Goal: Task Accomplishment & Management: Use online tool/utility

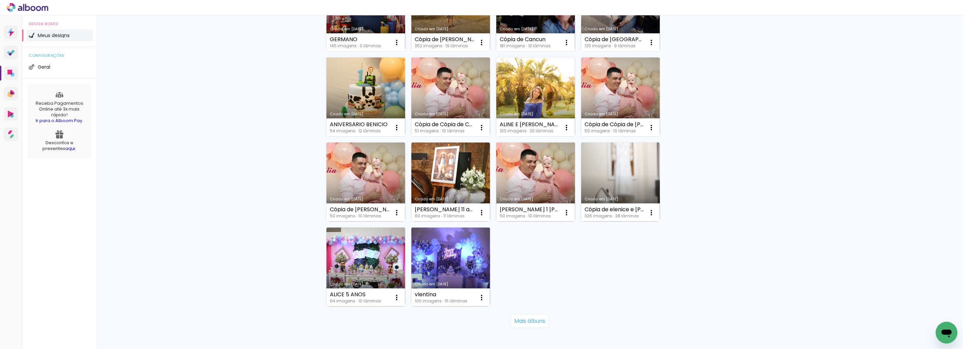
scroll to position [378, 0]
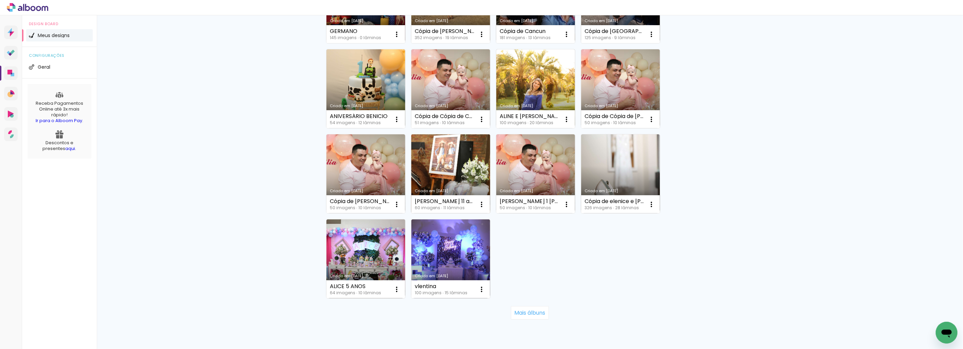
click at [449, 164] on link "Criado em [DATE]" at bounding box center [451, 173] width 79 height 79
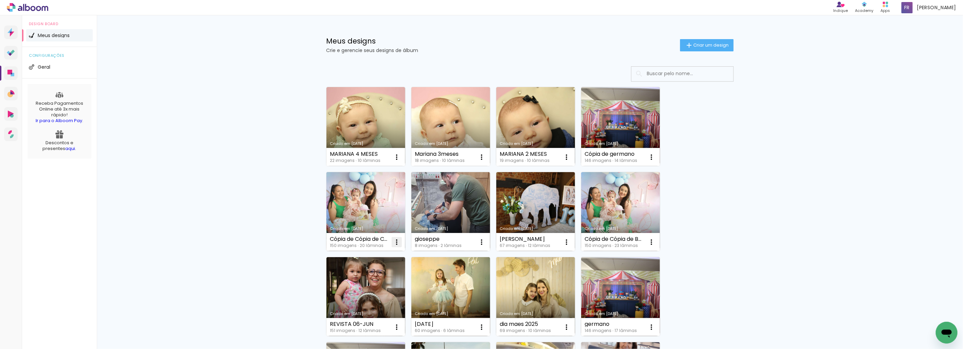
click at [398, 161] on iron-icon at bounding box center [397, 157] width 8 height 8
click at [377, 271] on span "Fazer uma cópia" at bounding box center [369, 270] width 40 height 5
type input "Cópia de Cópia de Cópia de Cópia de Betina 1 aninho"
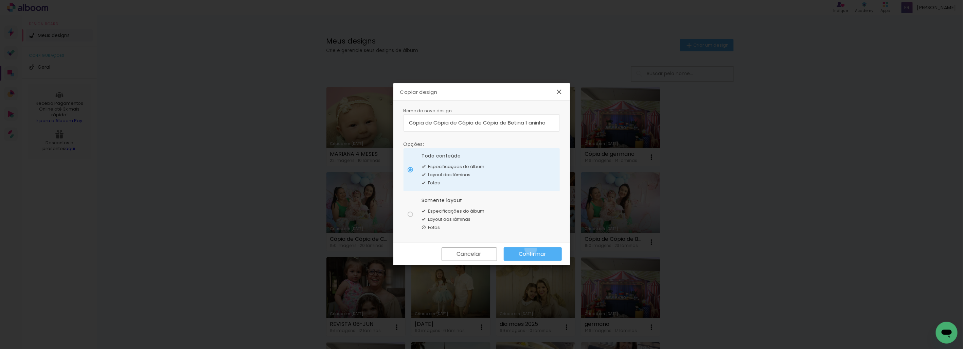
click at [531, 249] on paper-button "Confirmar" at bounding box center [533, 254] width 58 height 14
